Goal: Use online tool/utility: Utilize a website feature to perform a specific function

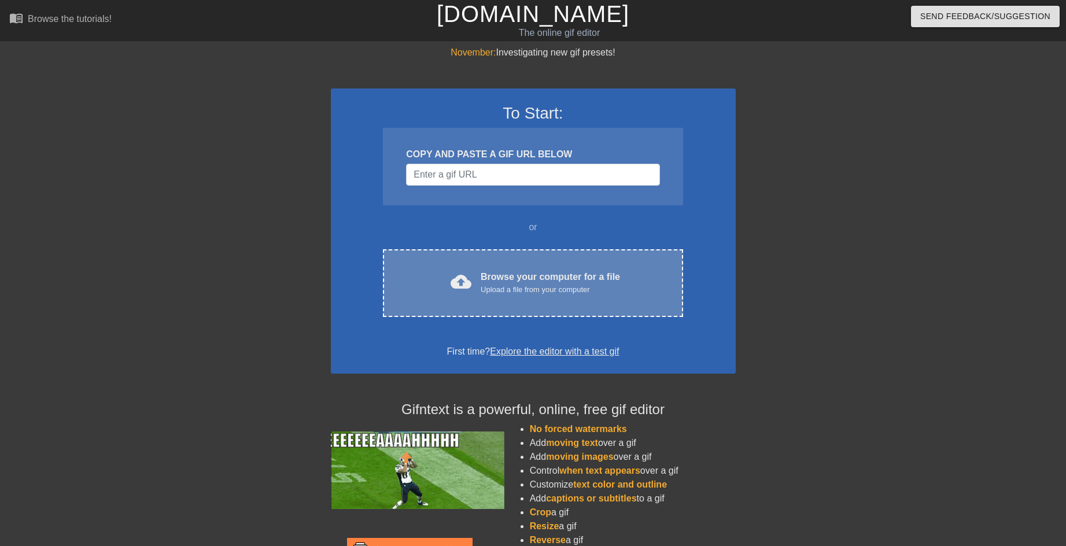
click at [493, 282] on div "Browse your computer for a file Upload a file from your computer" at bounding box center [550, 282] width 139 height 25
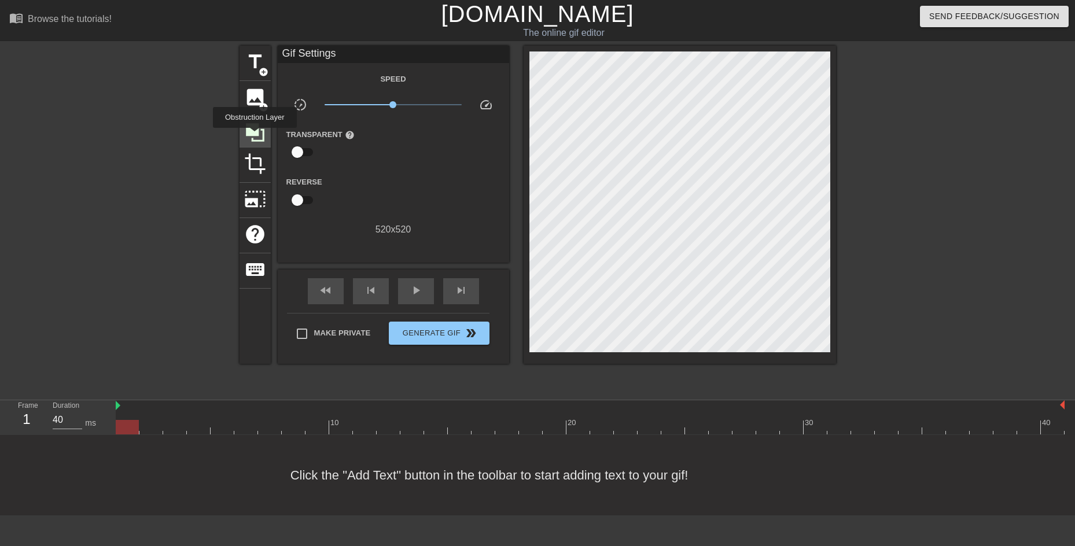
click at [255, 136] on icon at bounding box center [255, 133] width 22 height 22
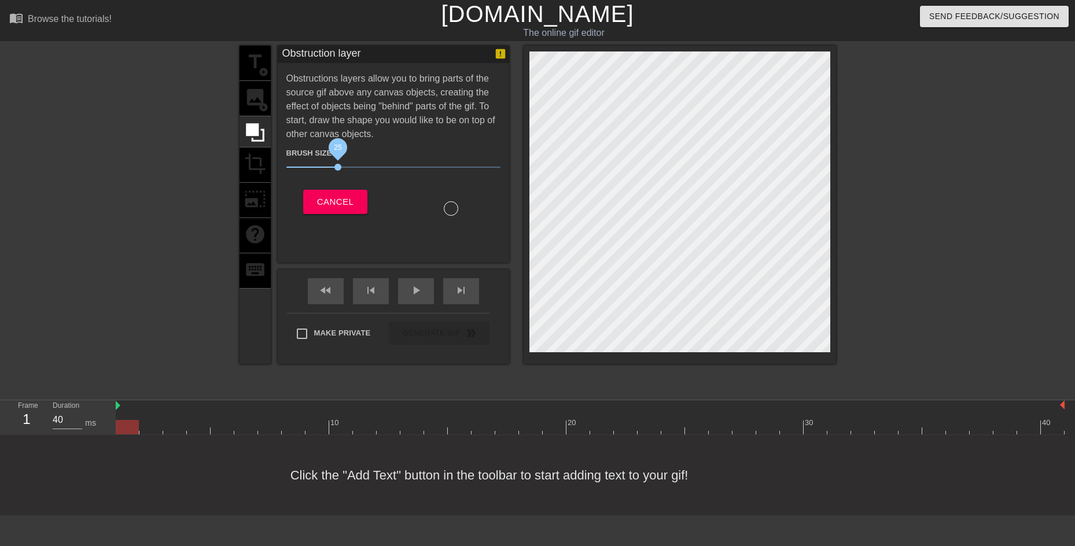
drag, startPoint x: 344, startPoint y: 162, endPoint x: 332, endPoint y: 165, distance: 13.2
click at [332, 165] on span "25" at bounding box center [393, 167] width 214 height 14
click at [327, 200] on span "Cancel" at bounding box center [335, 201] width 36 height 15
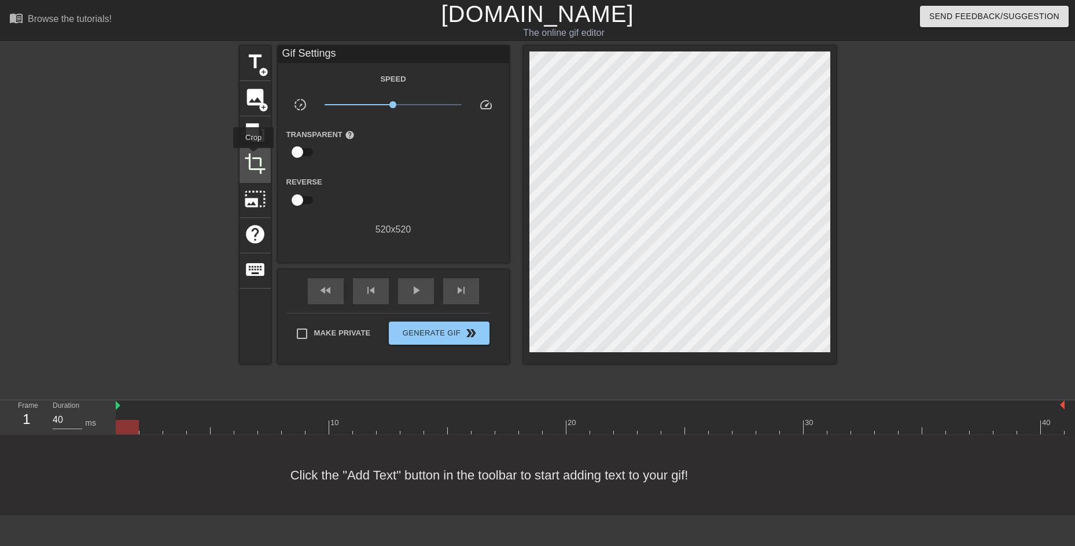
click at [253, 156] on span "crop" at bounding box center [255, 164] width 22 height 22
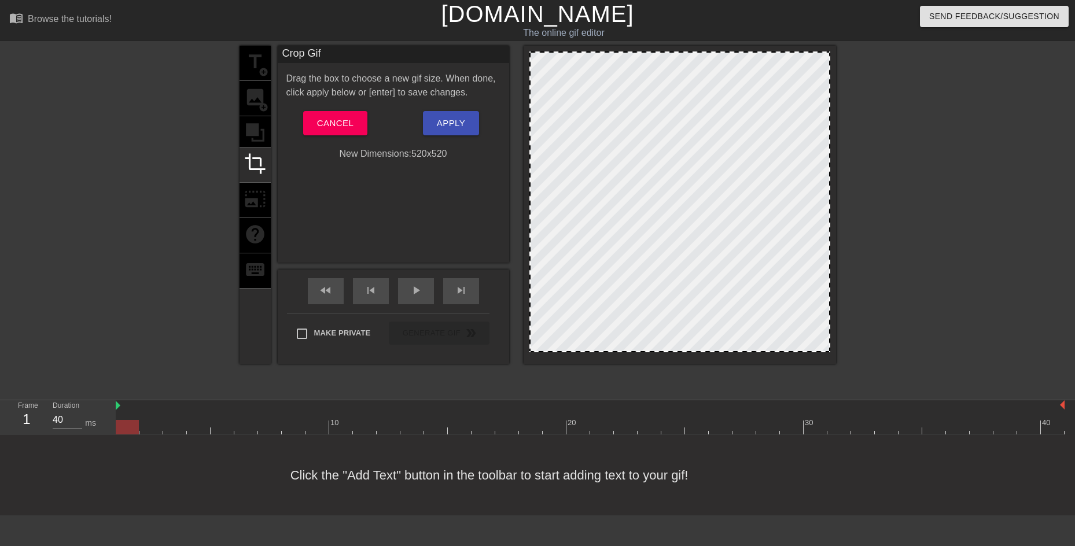
click at [252, 189] on div "title add_circle image add_circle crop photo_size_select_large help keyboard" at bounding box center [255, 205] width 31 height 318
click at [318, 127] on span "Cancel" at bounding box center [335, 123] width 36 height 15
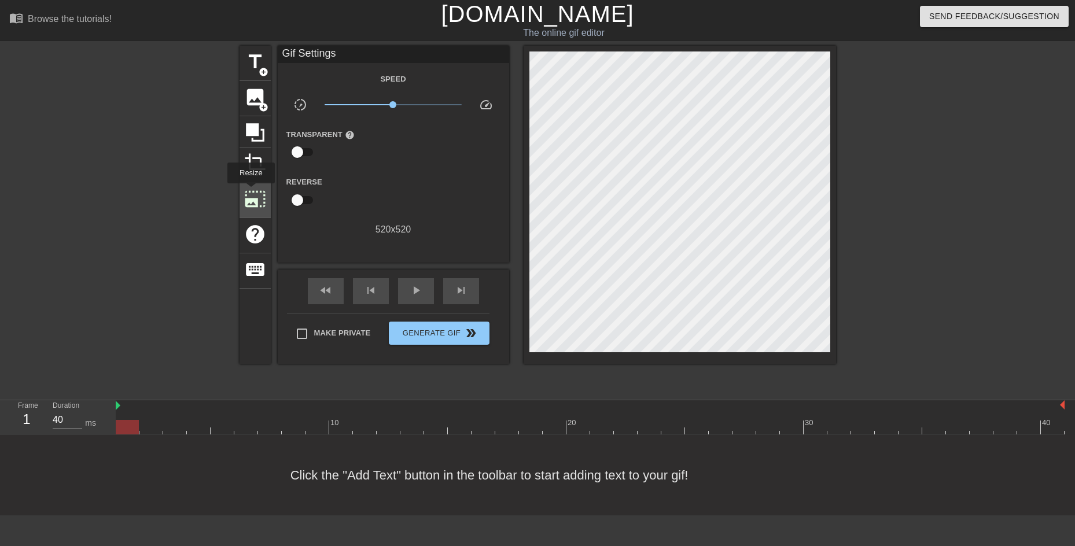
click at [247, 195] on span "photo_size_select_large" at bounding box center [255, 199] width 22 height 22
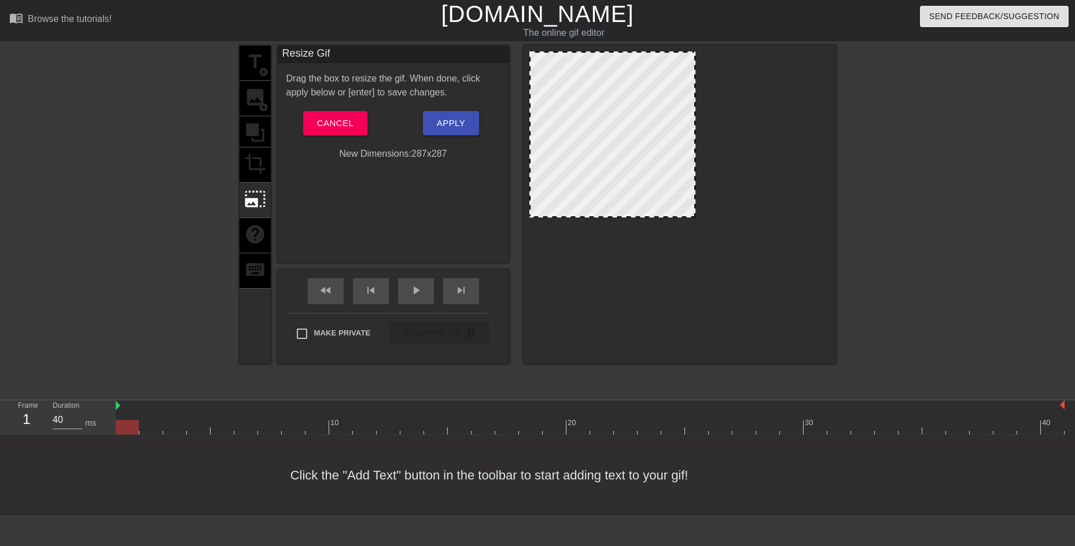
drag, startPoint x: 829, startPoint y: 53, endPoint x: 694, endPoint y: 56, distance: 134.9
click at [694, 56] on div at bounding box center [694, 135] width 6 height 164
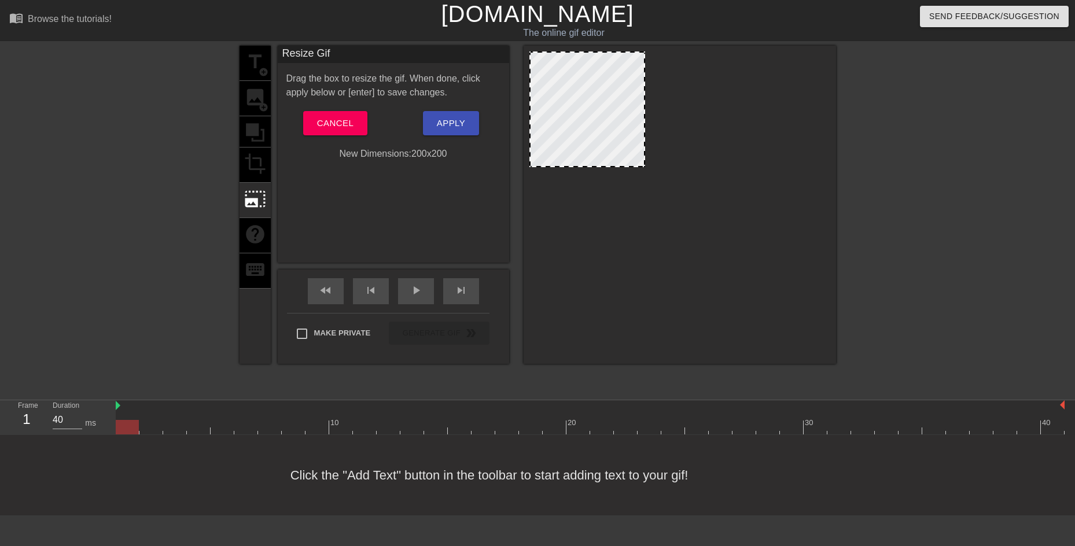
click at [617, 170] on div at bounding box center [679, 201] width 301 height 301
click at [457, 124] on span "Apply" at bounding box center [451, 123] width 28 height 15
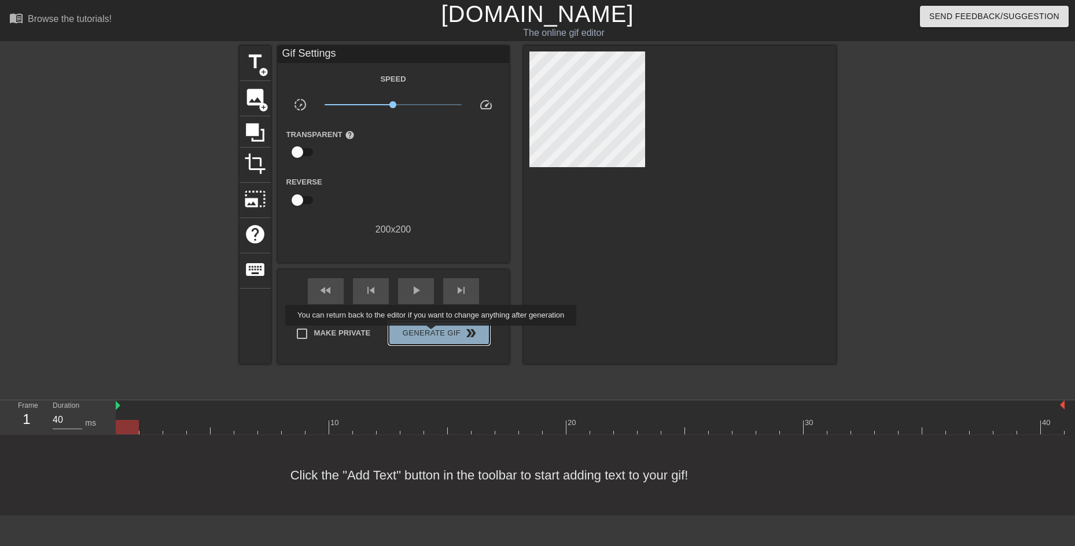
click at [432, 334] on span "Generate Gif double_arrow" at bounding box center [438, 333] width 91 height 14
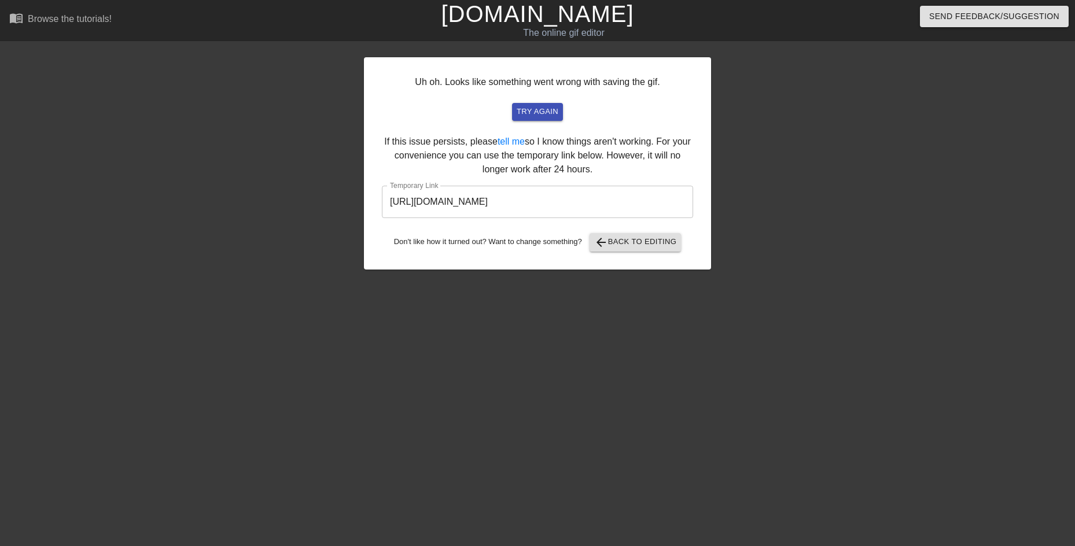
click at [642, 212] on input "[URL][DOMAIN_NAME]" at bounding box center [537, 202] width 311 height 32
drag, startPoint x: 642, startPoint y: 199, endPoint x: 244, endPoint y: 207, distance: 398.1
click at [244, 207] on div "Uh oh. Looks like something went wrong with saving the gif. try again If this i…" at bounding box center [537, 219] width 1075 height 347
click at [647, 245] on span "arrow_back Back to Editing" at bounding box center [635, 242] width 83 height 14
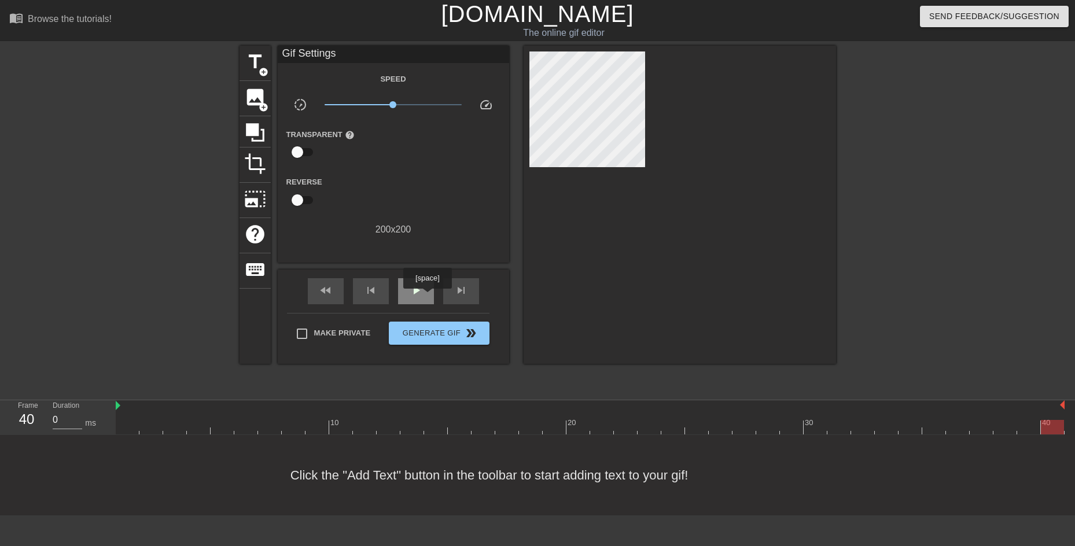
click at [427, 297] on div "play_arrow" at bounding box center [416, 291] width 36 height 26
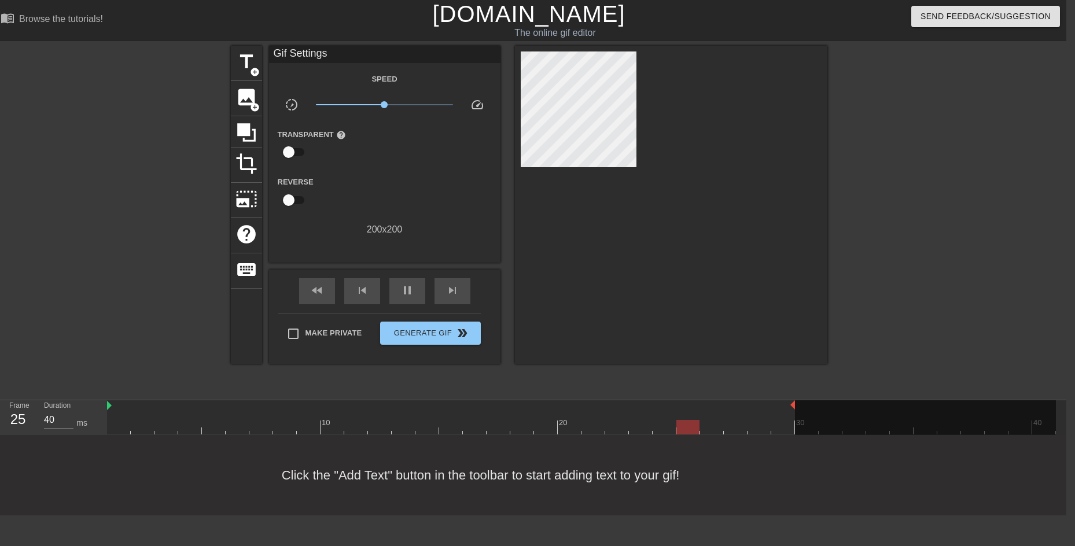
drag, startPoint x: 1054, startPoint y: 403, endPoint x: 793, endPoint y: 409, distance: 261.0
drag, startPoint x: 793, startPoint y: 404, endPoint x: 738, endPoint y: 407, distance: 55.0
type input "40"
click at [435, 336] on span "Generate Gif double_arrow" at bounding box center [430, 333] width 91 height 14
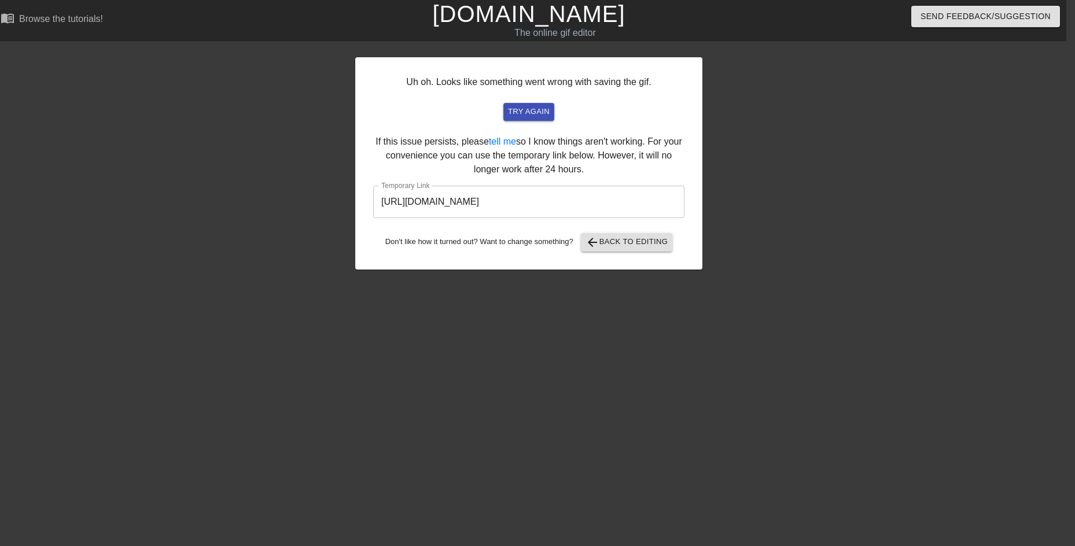
click at [940, 398] on html "menu_book Browse the tutorials! [DOMAIN_NAME] The online gif editor Send Feedba…" at bounding box center [528, 199] width 1075 height 398
click at [625, 212] on input "[URL][DOMAIN_NAME]" at bounding box center [528, 202] width 311 height 32
click at [441, 196] on input "[URL][DOMAIN_NAME]" at bounding box center [528, 202] width 311 height 32
drag, startPoint x: 662, startPoint y: 197, endPoint x: 277, endPoint y: 194, distance: 385.3
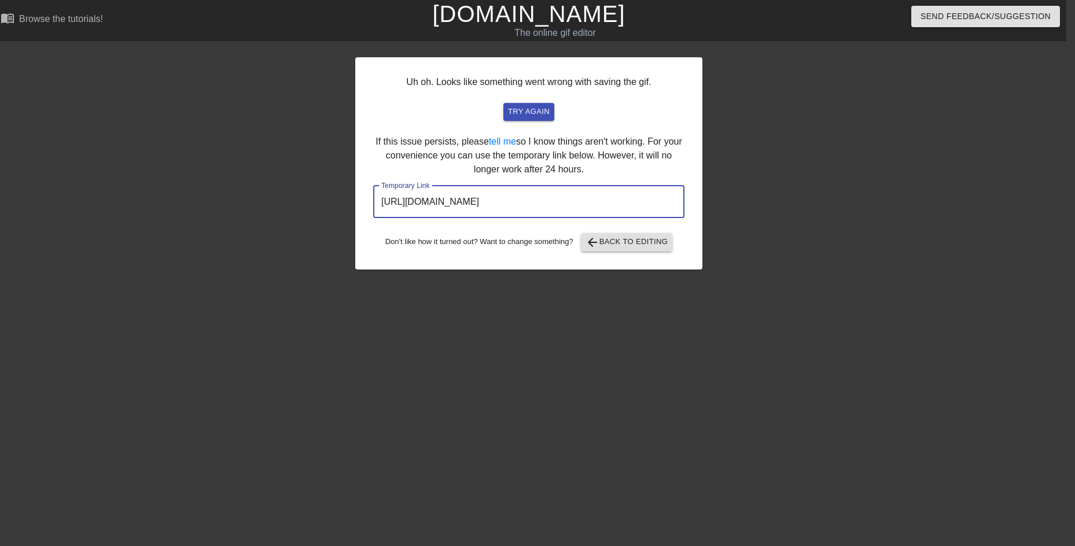
click at [277, 194] on div "Uh oh. Looks like something went wrong with saving the gif. try again If this i…" at bounding box center [528, 219] width 1075 height 347
click at [611, 247] on span "arrow_back Back to Editing" at bounding box center [627, 242] width 83 height 14
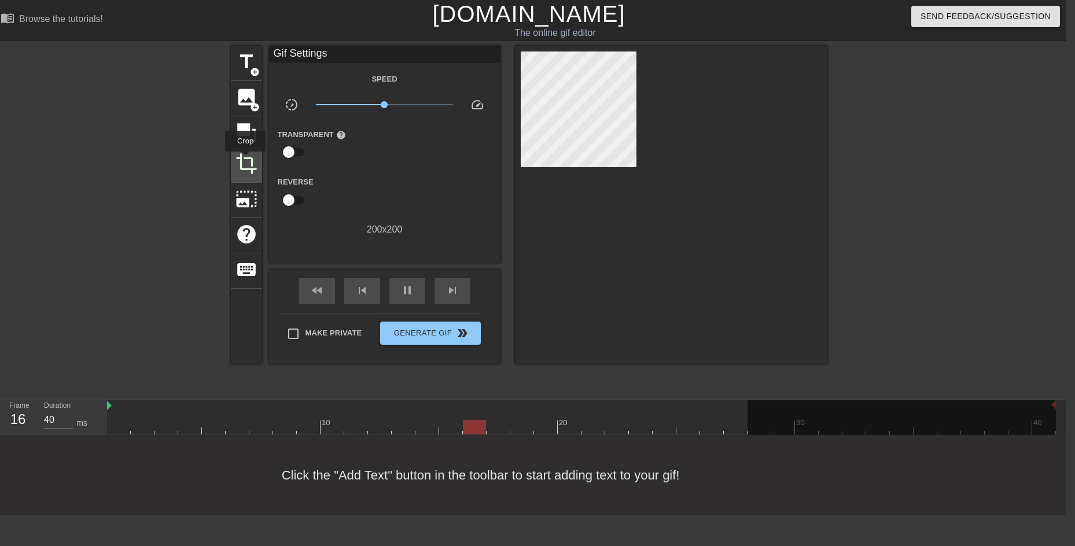
click at [245, 160] on span "crop" at bounding box center [246, 164] width 22 height 22
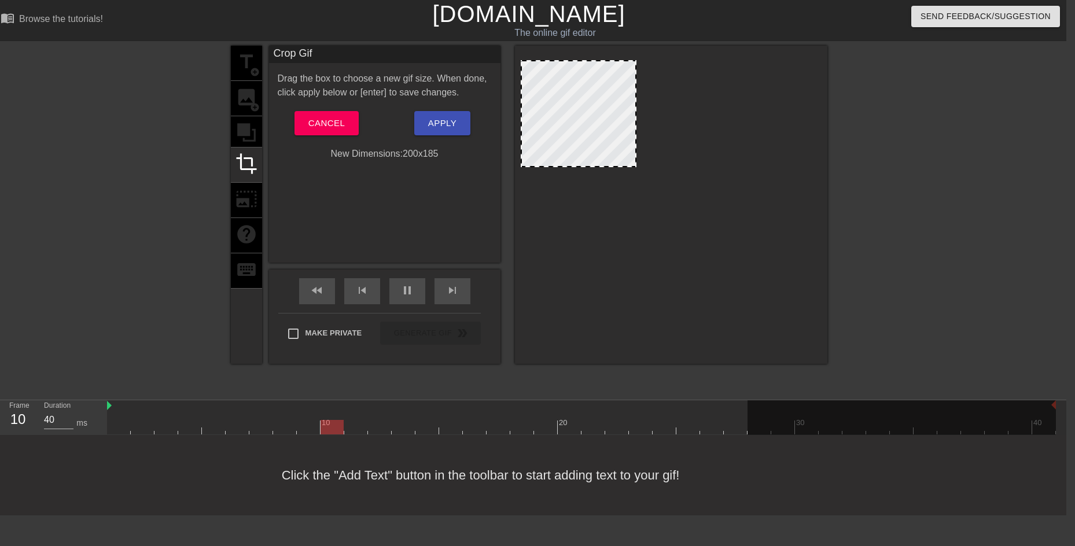
drag, startPoint x: 586, startPoint y: 52, endPoint x: 586, endPoint y: 61, distance: 8.7
click at [586, 61] on div at bounding box center [578, 61] width 113 height 6
click at [443, 127] on span "Apply" at bounding box center [442, 123] width 28 height 15
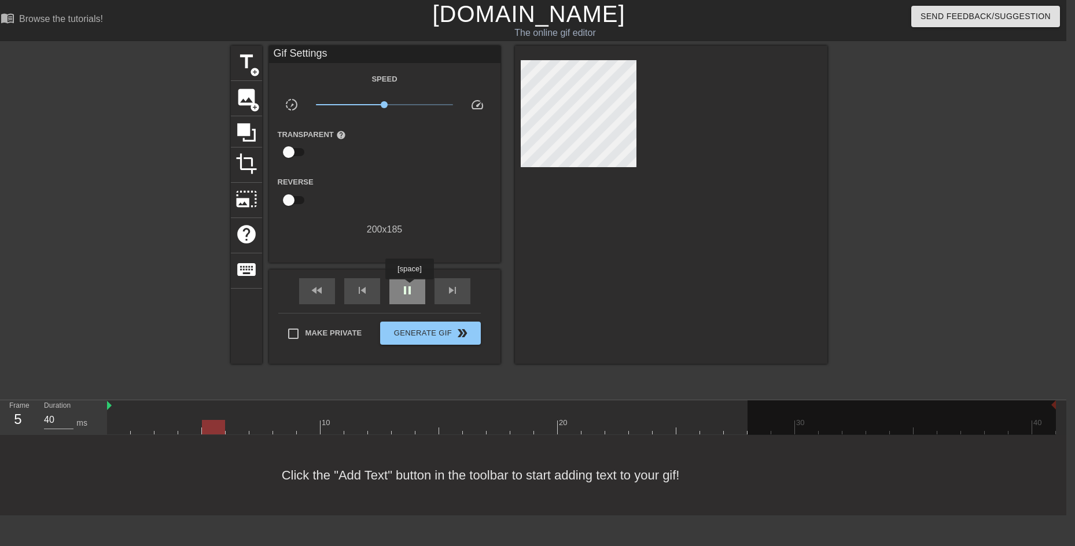
click at [409, 288] on span "pause" at bounding box center [407, 291] width 14 height 14
drag, startPoint x: 383, startPoint y: 106, endPoint x: 351, endPoint y: 105, distance: 32.4
click at [351, 105] on span "x0.320" at bounding box center [350, 104] width 7 height 7
click at [408, 297] on div "play_arrow" at bounding box center [407, 291] width 36 height 26
drag, startPoint x: 352, startPoint y: 102, endPoint x: 375, endPoint y: 107, distance: 23.6
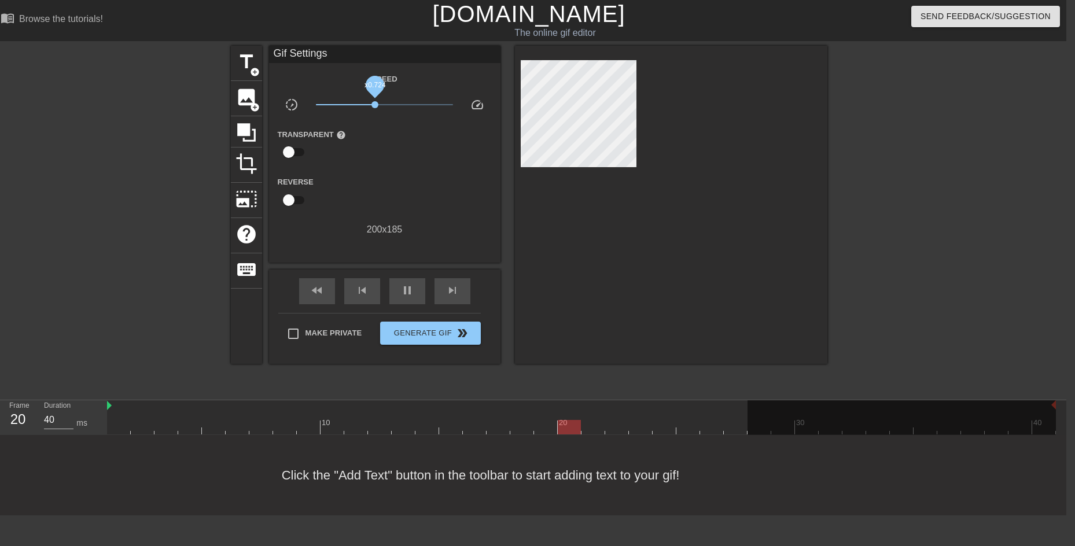
click at [375, 107] on span "x0.724" at bounding box center [374, 104] width 7 height 7
click at [406, 284] on span "pause" at bounding box center [407, 291] width 14 height 14
click at [400, 288] on span "play_arrow" at bounding box center [407, 291] width 14 height 14
click at [747, 394] on div "menu_book Browse the tutorials! [DOMAIN_NAME] The online gif editor Send Feedba…" at bounding box center [528, 258] width 1075 height 516
click at [393, 286] on div "pause" at bounding box center [407, 291] width 36 height 26
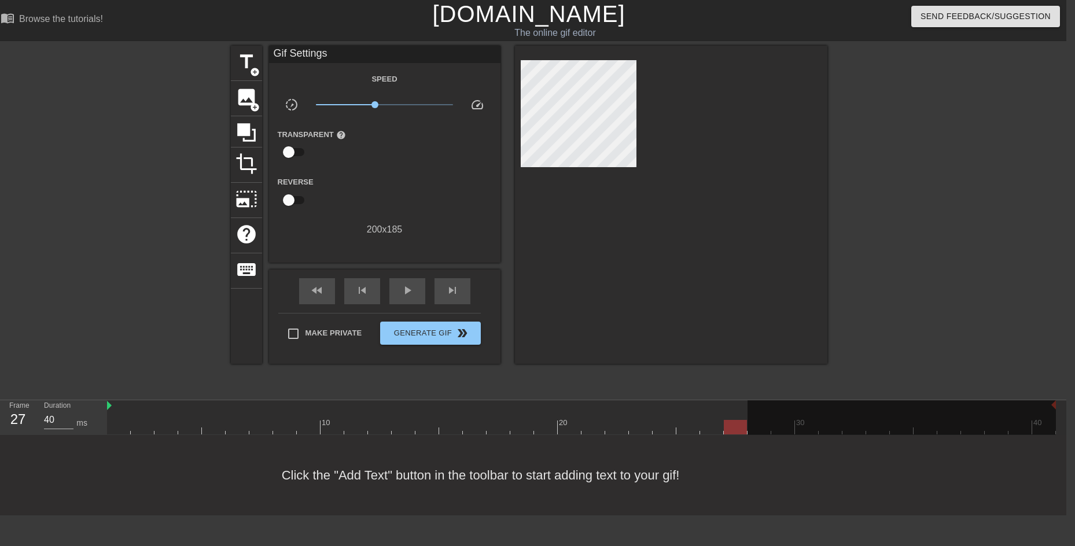
click at [750, 409] on div at bounding box center [902, 421] width 308 height 43
drag, startPoint x: 1055, startPoint y: 408, endPoint x: 1040, endPoint y: 408, distance: 14.5
click at [1040, 408] on div at bounding box center [902, 421] width 308 height 43
drag, startPoint x: 747, startPoint y: 406, endPoint x: 680, endPoint y: 398, distance: 67.0
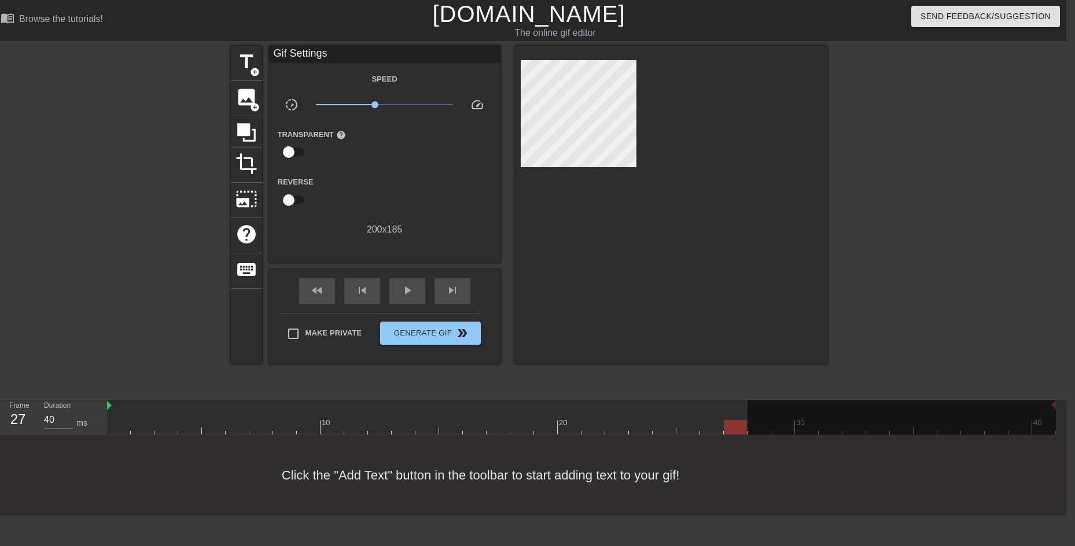
click at [679, 398] on div "menu_book Browse the tutorials! [DOMAIN_NAME] The online gif editor Send Feedba…" at bounding box center [528, 258] width 1075 height 516
click at [242, 193] on span "photo_size_select_large" at bounding box center [246, 199] width 22 height 22
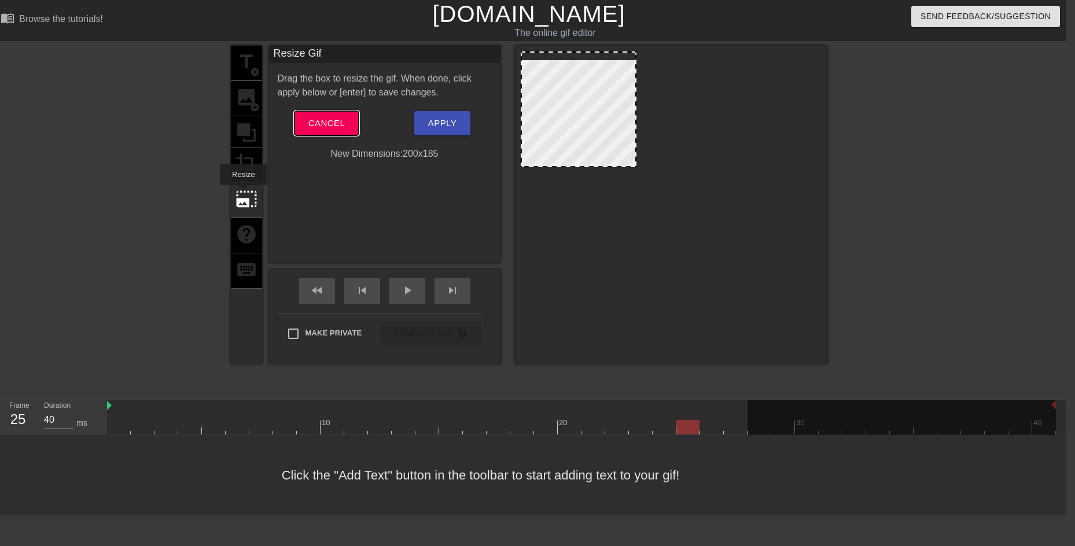
click at [315, 116] on span "Cancel" at bounding box center [326, 123] width 36 height 15
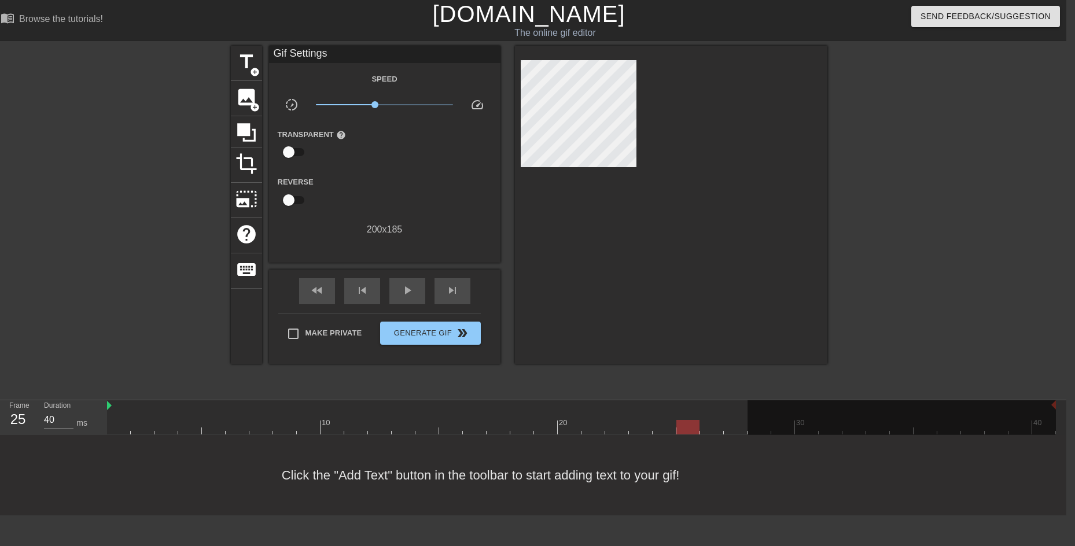
click at [481, 479] on div "Click the "Add Text" button in the toolbar to start adding text to your gif!" at bounding box center [528, 475] width 1075 height 80
click at [1052, 406] on div at bounding box center [902, 421] width 308 height 43
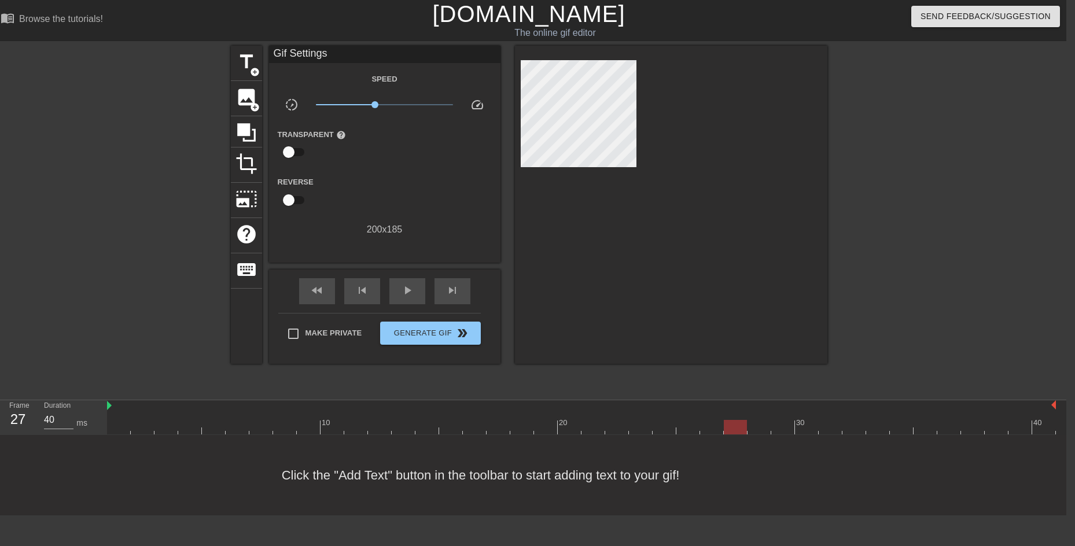
click at [1058, 406] on div "10 20 30 40" at bounding box center [586, 417] width 959 height 35
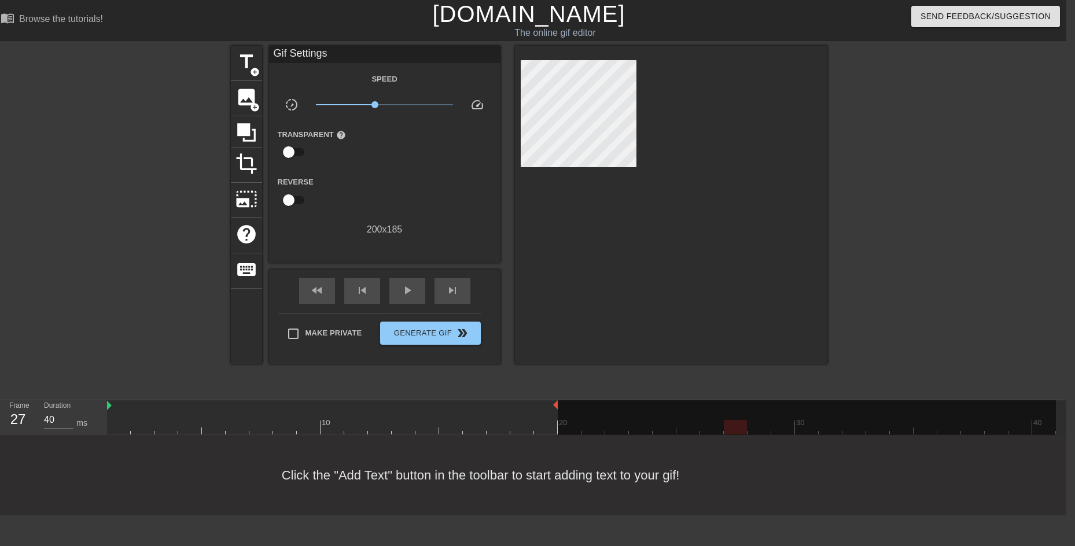
drag, startPoint x: 1056, startPoint y: 406, endPoint x: 557, endPoint y: 399, distance: 499.4
click at [557, 399] on div "menu_book Browse the tutorials! [DOMAIN_NAME] The online gif editor Send Feedba…" at bounding box center [528, 258] width 1075 height 516
click at [402, 286] on span "play_arrow" at bounding box center [407, 291] width 14 height 14
drag, startPoint x: 555, startPoint y: 405, endPoint x: 472, endPoint y: 407, distance: 83.9
click at [472, 407] on div "10 20 30 40" at bounding box center [581, 417] width 949 height 34
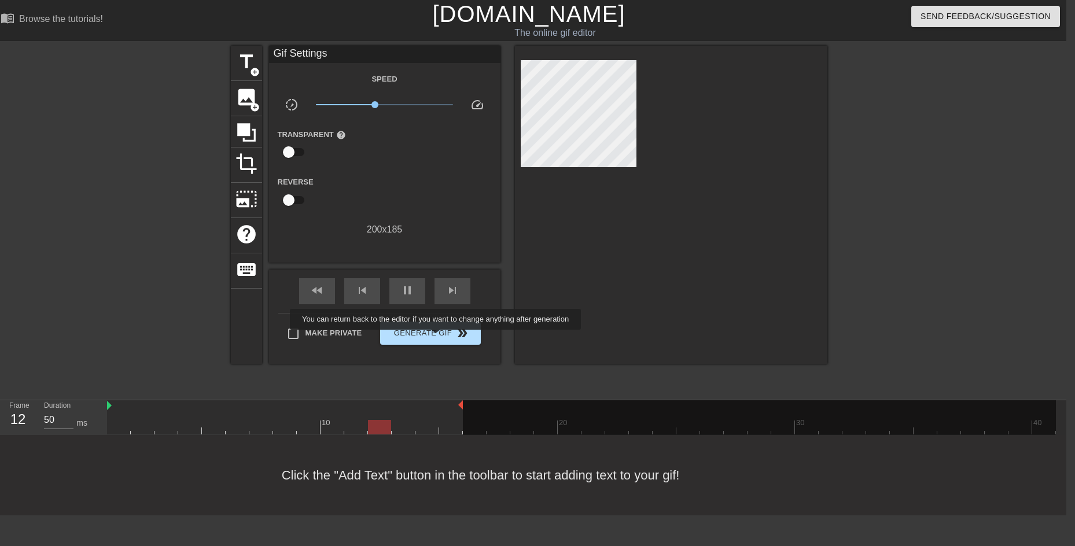
type input "40"
click at [437, 338] on span "Generate Gif double_arrow" at bounding box center [430, 333] width 91 height 14
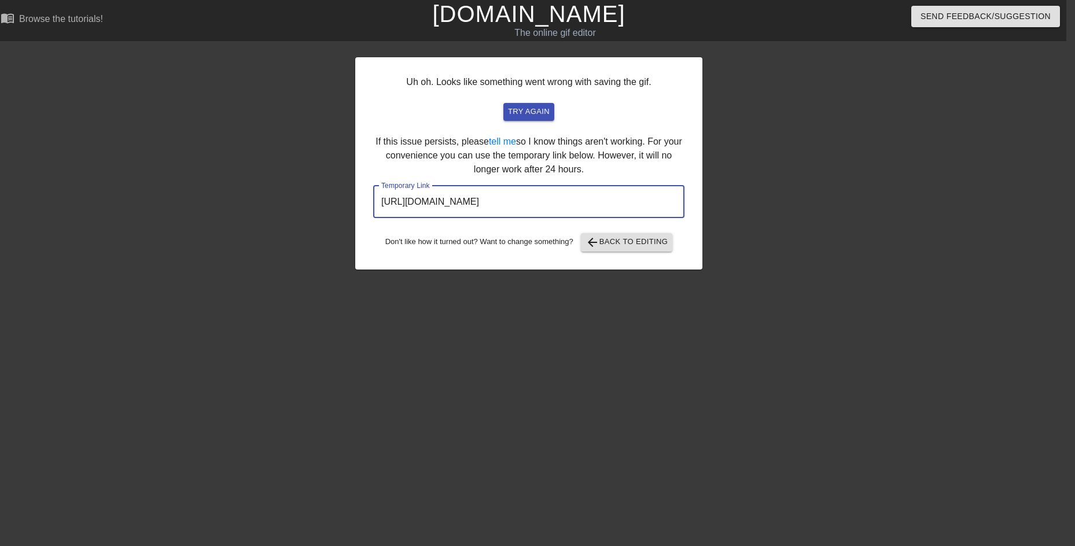
drag, startPoint x: 653, startPoint y: 205, endPoint x: 351, endPoint y: 217, distance: 302.3
click at [351, 217] on div "Uh oh. Looks like something went wrong with saving the gif. try again If this i…" at bounding box center [528, 219] width 1075 height 347
drag, startPoint x: 643, startPoint y: 200, endPoint x: 316, endPoint y: 203, distance: 326.9
click at [316, 203] on div "Uh oh. Looks like something went wrong with saving the gif. try again If this i…" at bounding box center [528, 219] width 1075 height 347
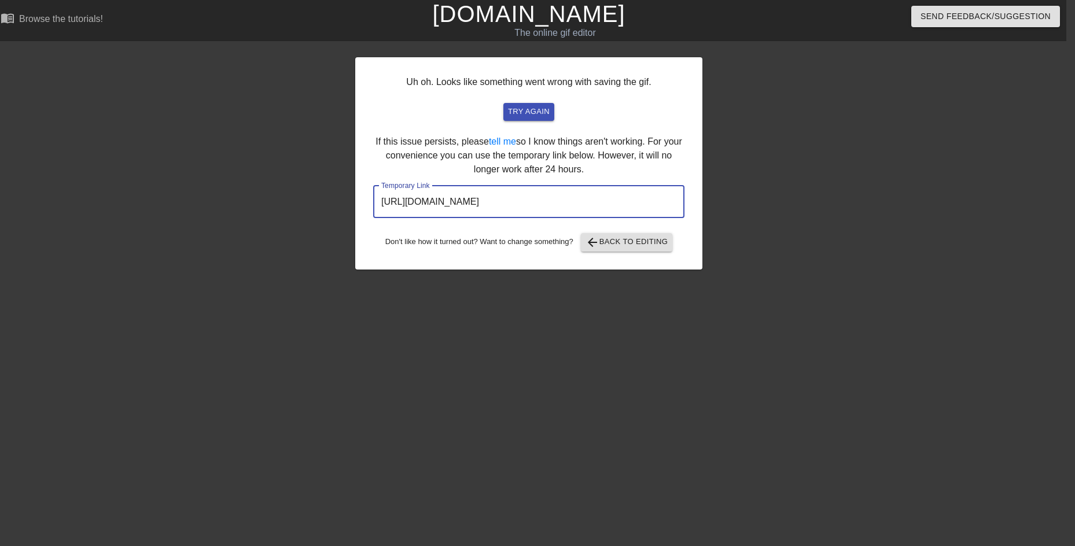
click at [628, 106] on div "try again" at bounding box center [529, 112] width 284 height 18
